Goal: Check status: Check status

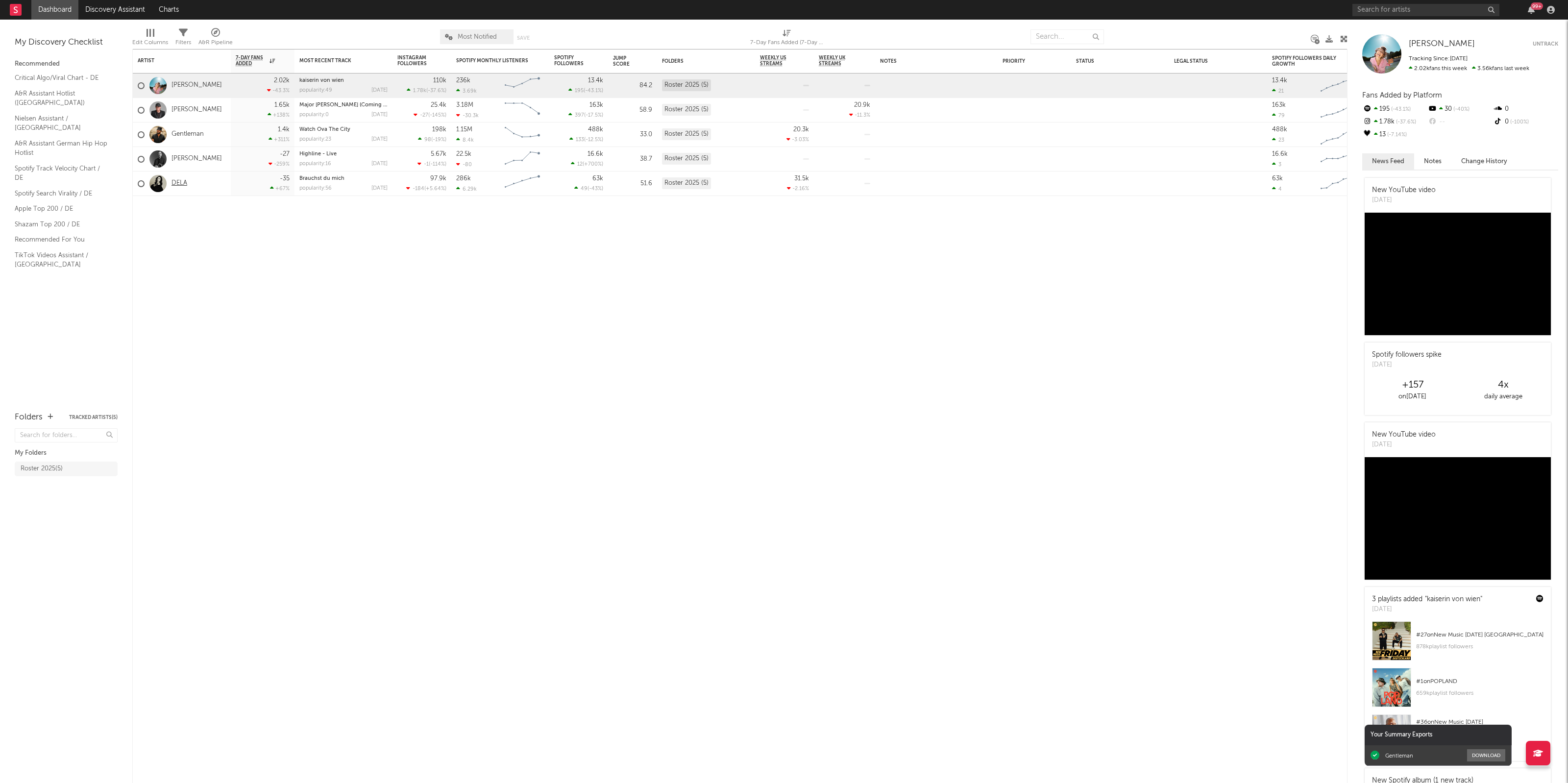
click at [179, 179] on link "DELA" at bounding box center [179, 183] width 16 height 9
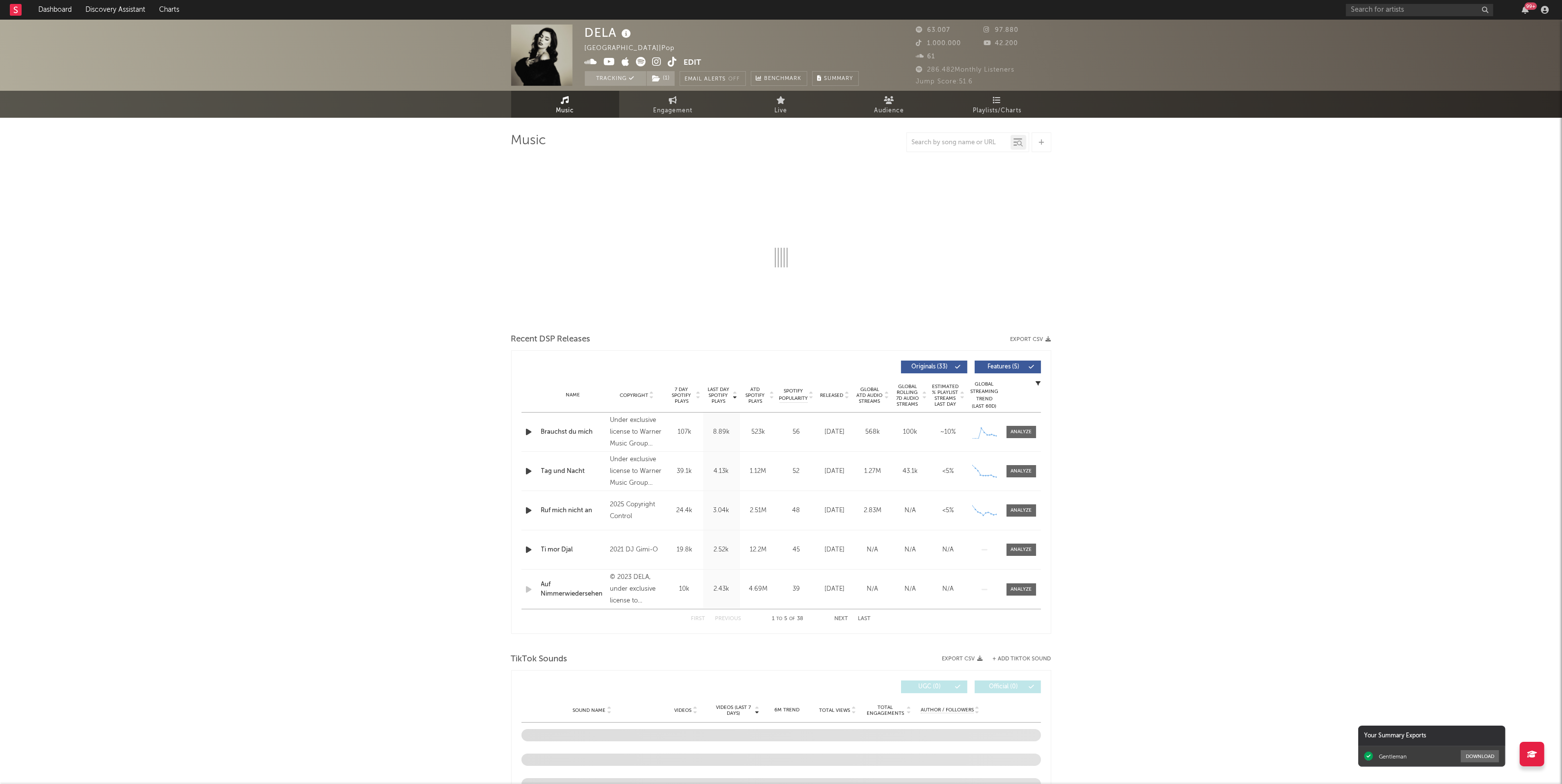
select select "6m"
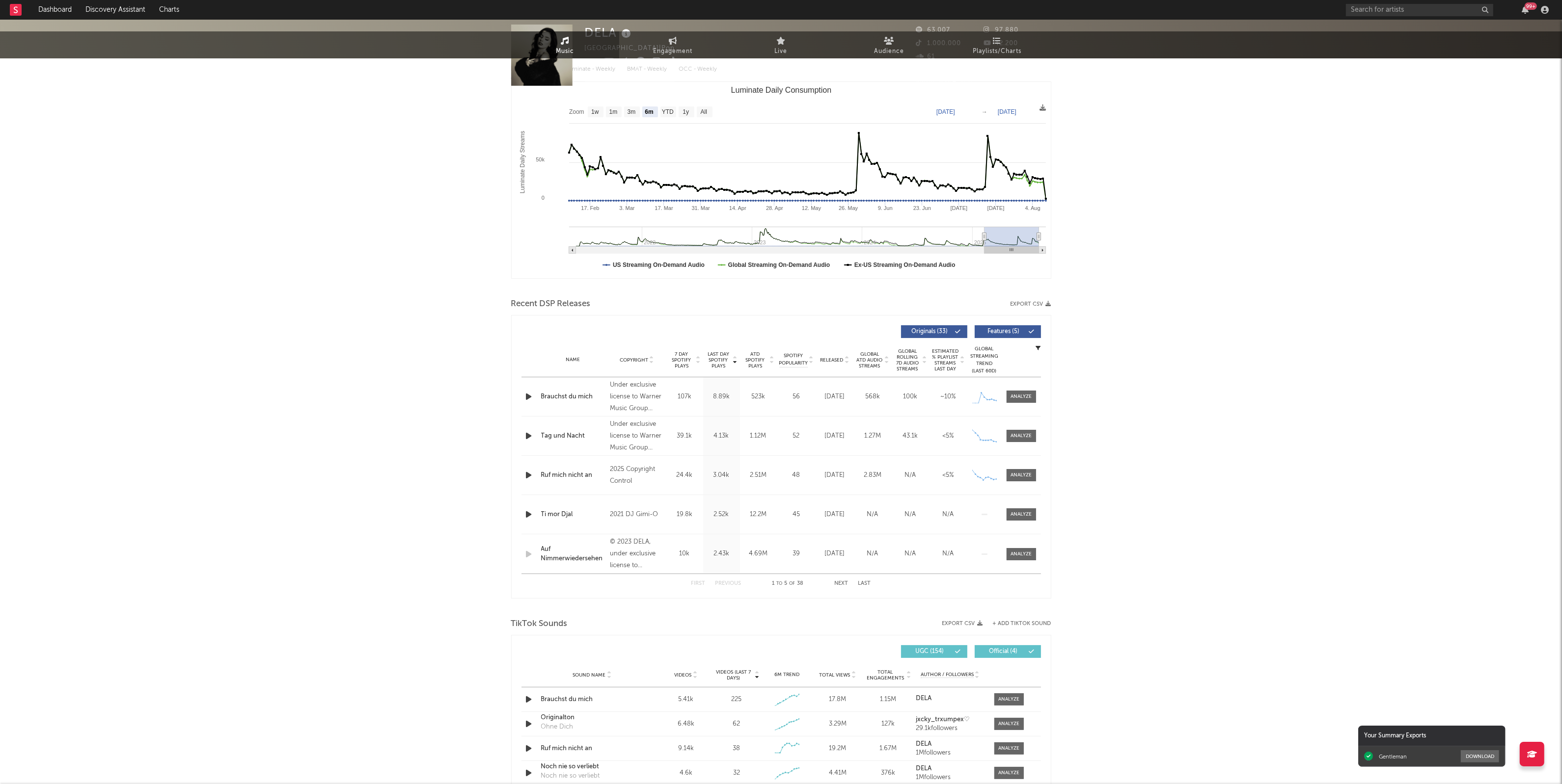
scroll to position [307, 0]
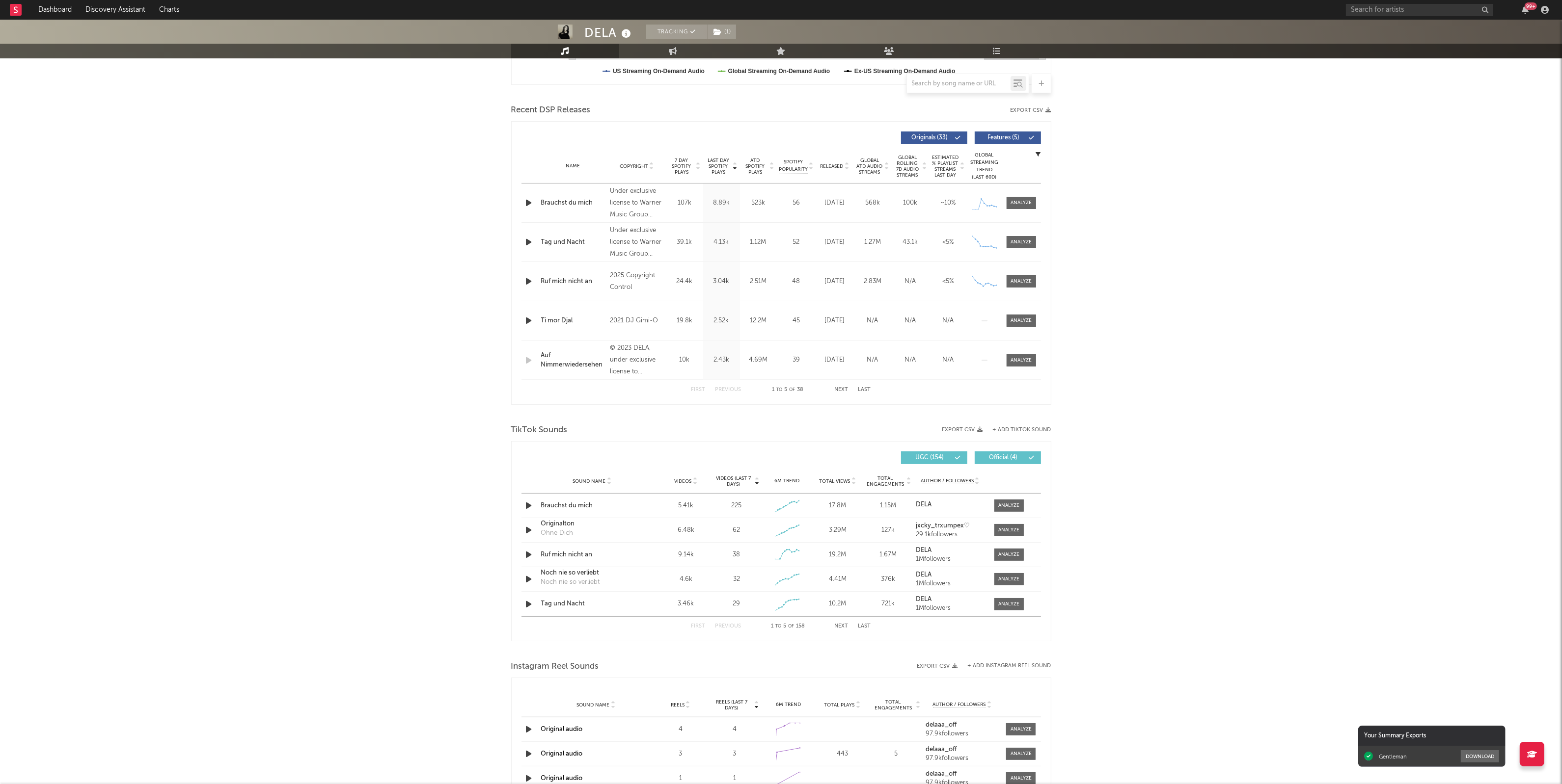
click at [844, 625] on button "Next" at bounding box center [842, 627] width 14 height 5
click at [702, 629] on button "First" at bounding box center [698, 627] width 14 height 5
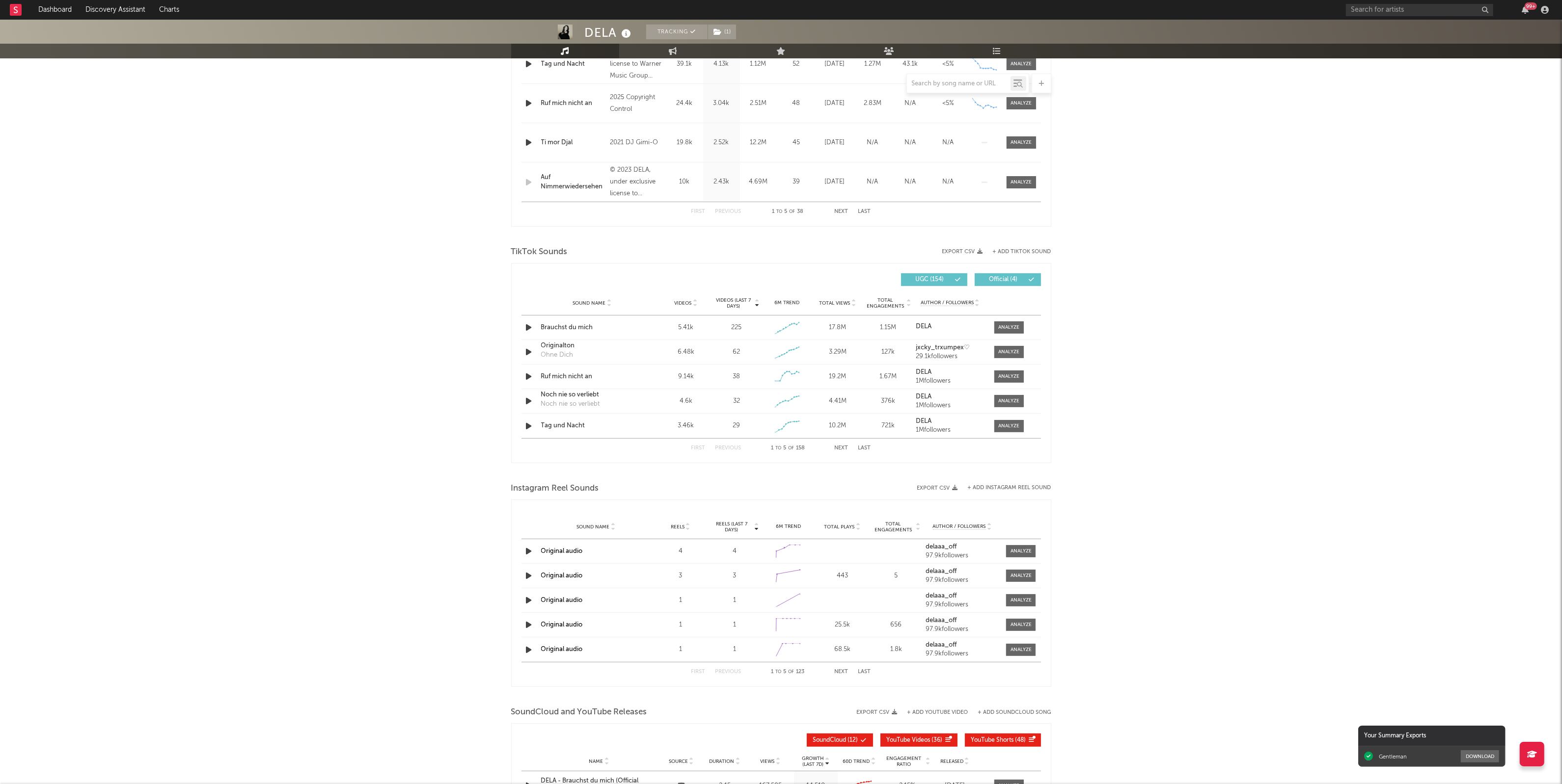
scroll to position [491, 0]
